Goal: Find specific page/section: Find specific page/section

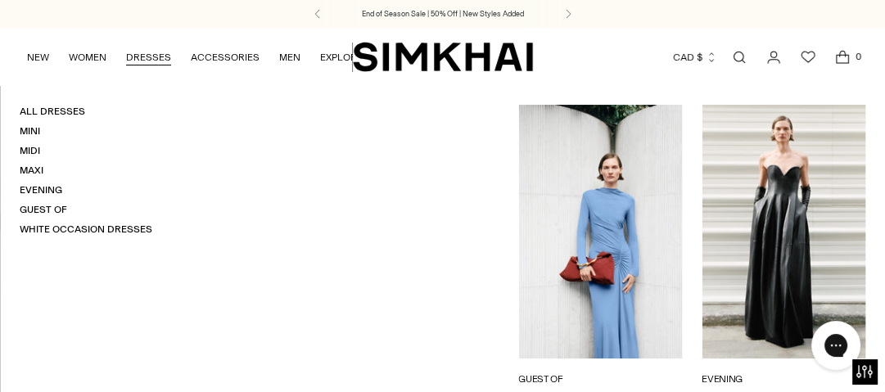
click at [28, 168] on link "Maxi" at bounding box center [32, 170] width 24 height 11
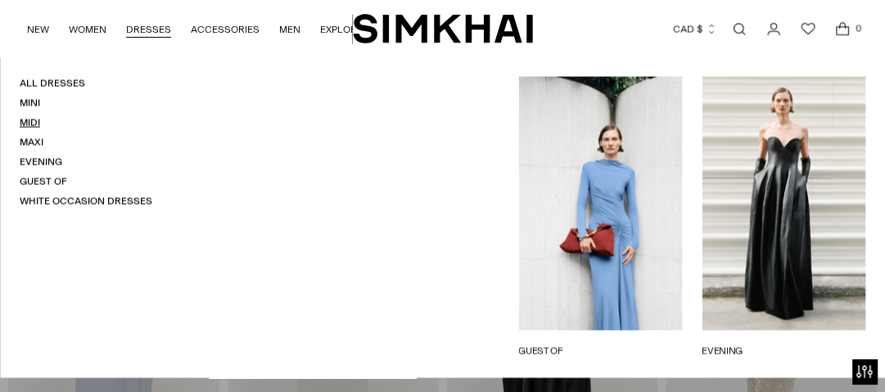
scroll to position [3341, 0]
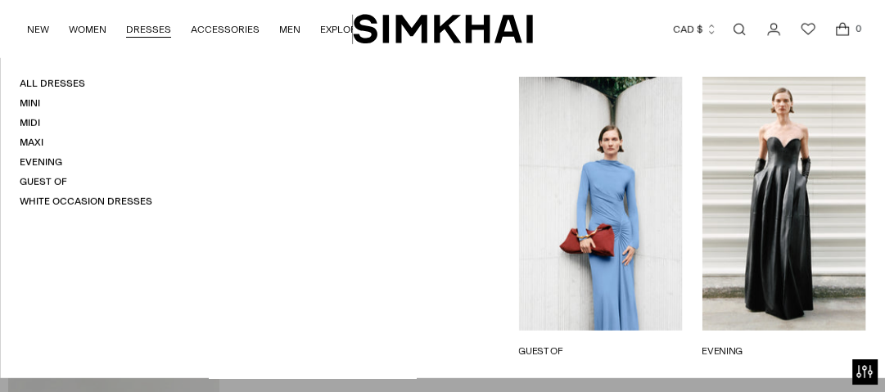
click at [33, 124] on link "Midi" at bounding box center [30, 122] width 20 height 11
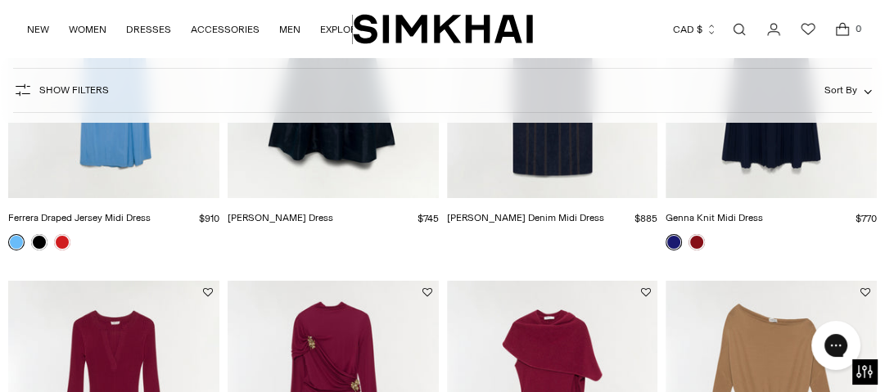
scroll to position [4455, 0]
